Goal: Check status: Check status

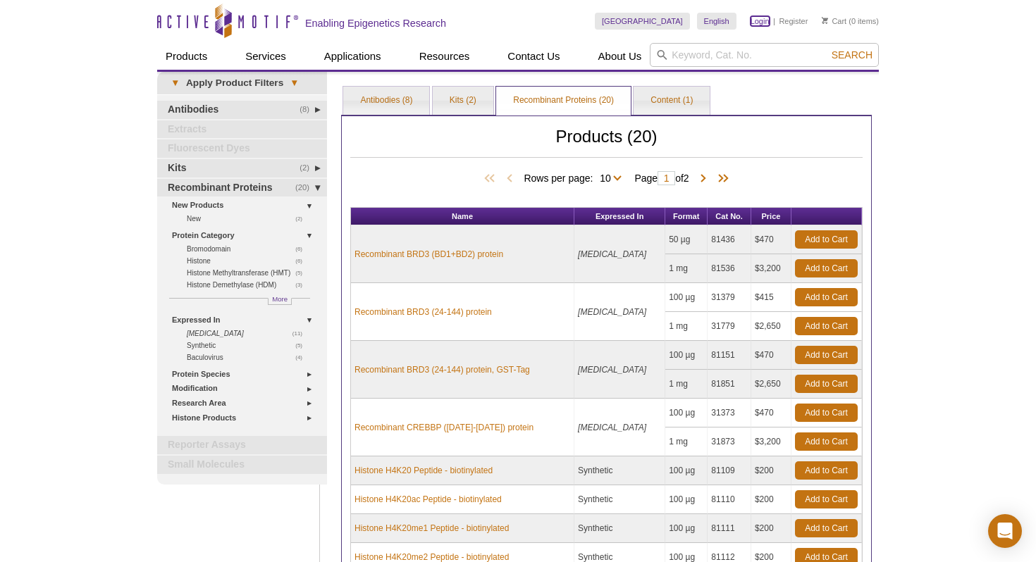
click at [753, 25] on link "Login" at bounding box center [759, 21] width 19 height 10
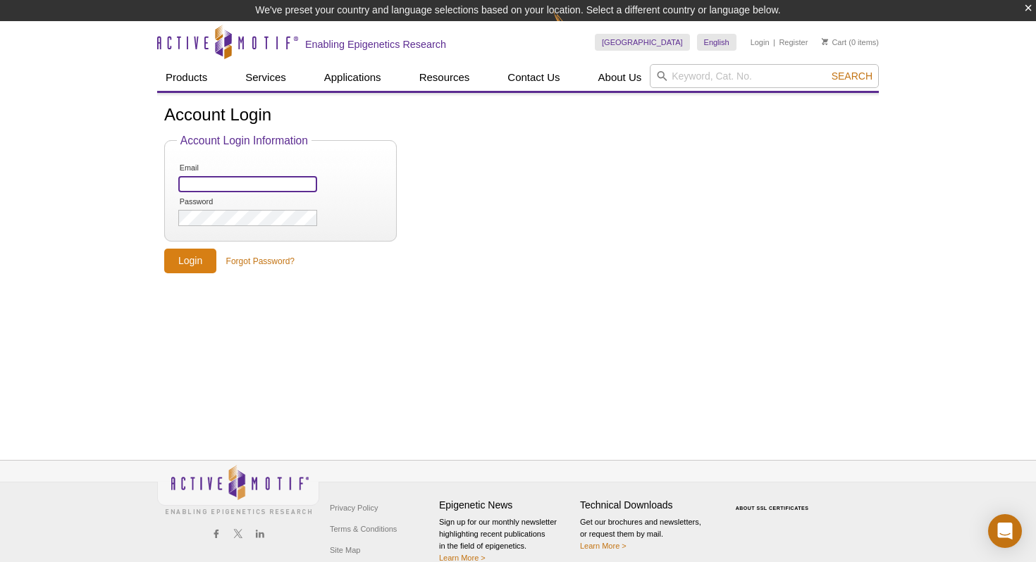
type input "[EMAIL_ADDRESS][DOMAIN_NAME]"
click at [179, 266] on input "Login" at bounding box center [190, 261] width 52 height 25
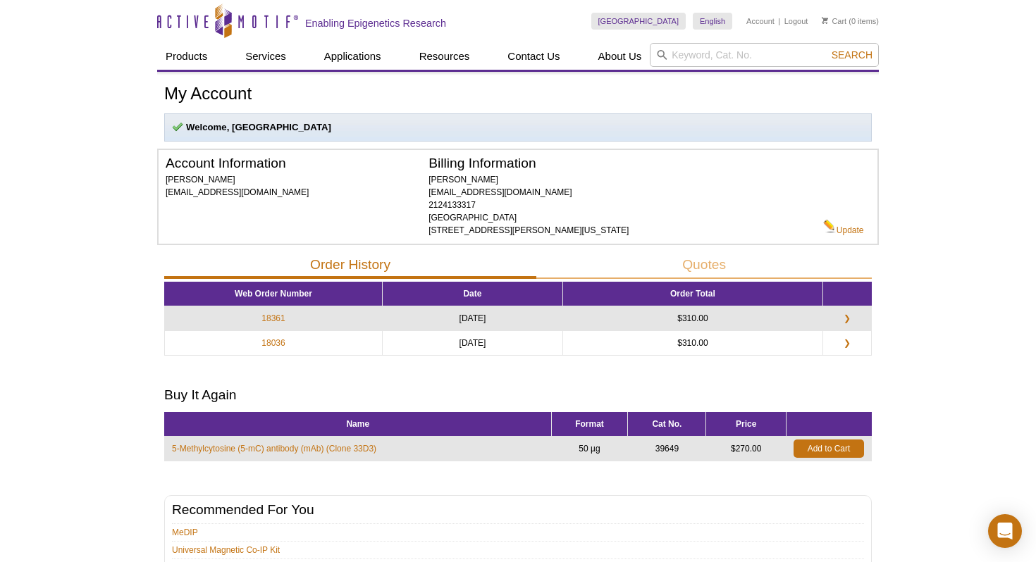
click at [300, 319] on td "18361" at bounding box center [274, 319] width 218 height 25
click at [848, 319] on link "❯" at bounding box center [847, 318] width 24 height 13
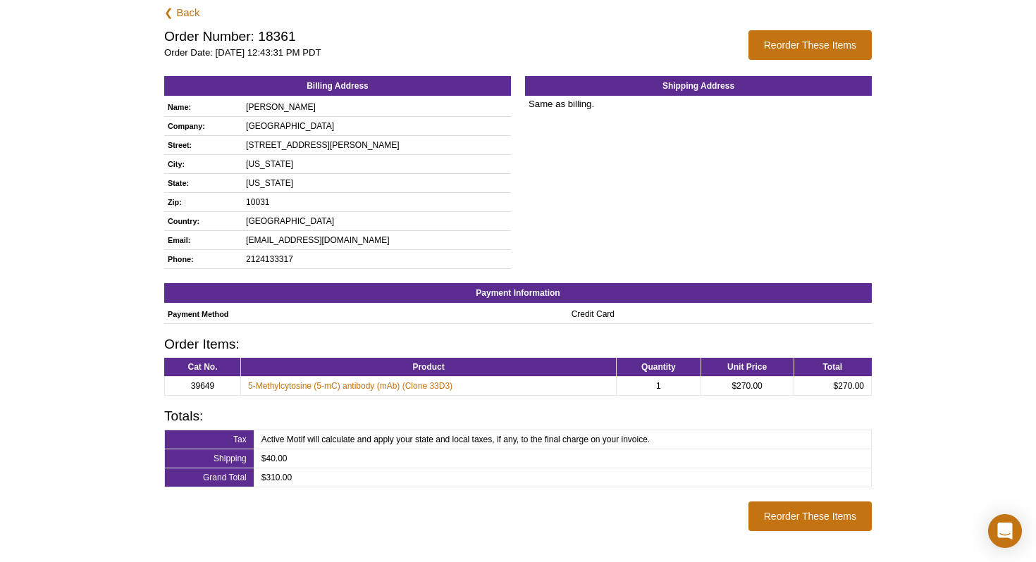
scroll to position [49, 0]
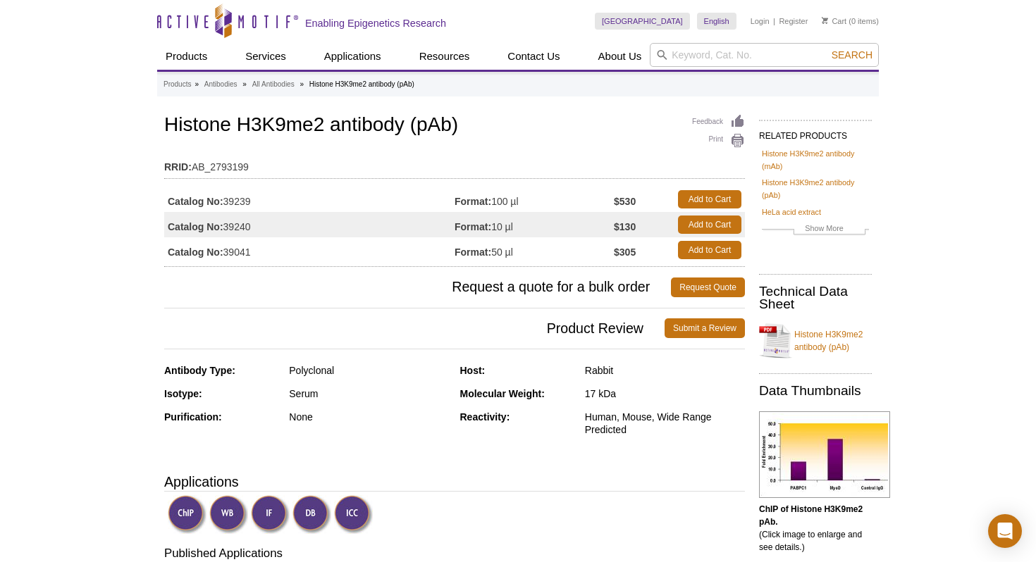
click at [280, 261] on td "Catalog No: 39041" at bounding box center [309, 249] width 290 height 25
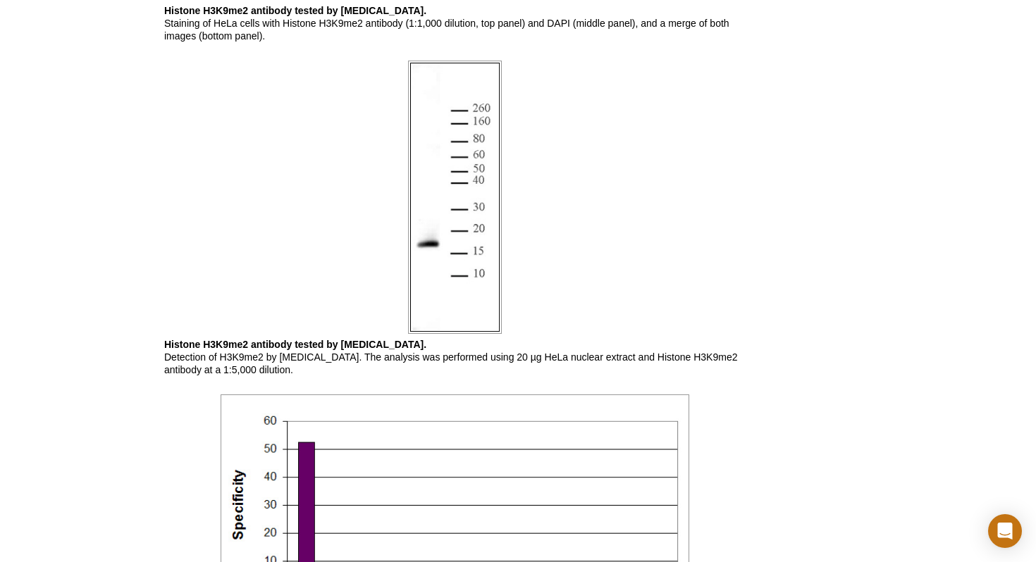
scroll to position [1540, 0]
